Goal: Navigation & Orientation: Find specific page/section

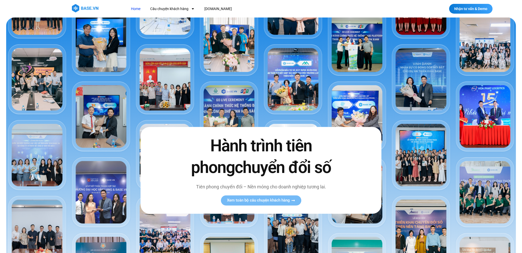
click at [87, 6] on img at bounding box center [85, 8] width 26 height 8
click at [138, 8] on link "Home" at bounding box center [135, 9] width 17 height 10
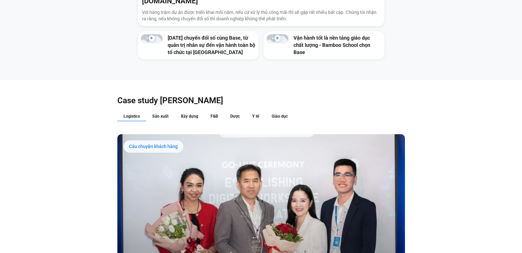
scroll to position [565, 0]
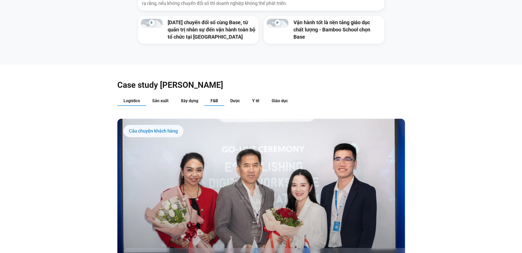
click at [219, 96] on button "F&B" at bounding box center [214, 101] width 20 height 10
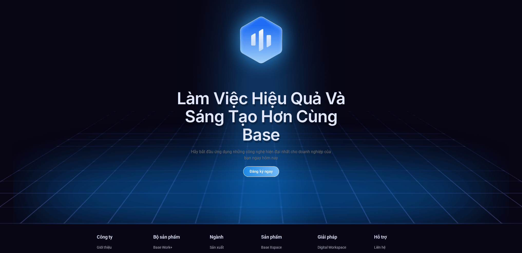
scroll to position [2495, 0]
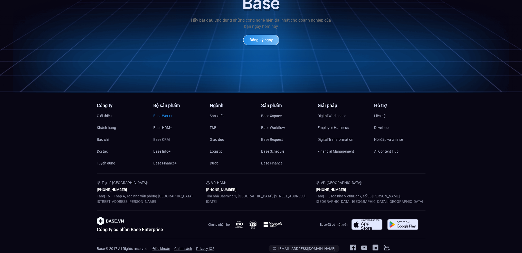
click at [161, 112] on span "Base Work+" at bounding box center [162, 116] width 19 height 8
